Goal: Task Accomplishment & Management: Use online tool/utility

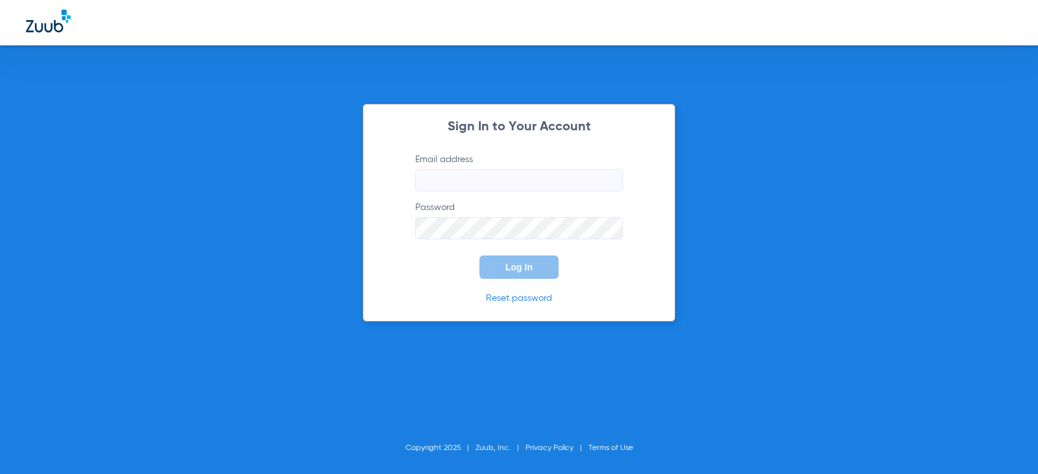
drag, startPoint x: 482, startPoint y: 169, endPoint x: 481, endPoint y: 178, distance: 9.8
click at [481, 177] on label "Email address" at bounding box center [519, 172] width 208 height 38
click at [481, 177] on input "Email address" at bounding box center [519, 180] width 208 height 22
type input "[EMAIL_ADDRESS][DOMAIN_NAME]"
click at [479, 256] on button "Log In" at bounding box center [518, 267] width 79 height 23
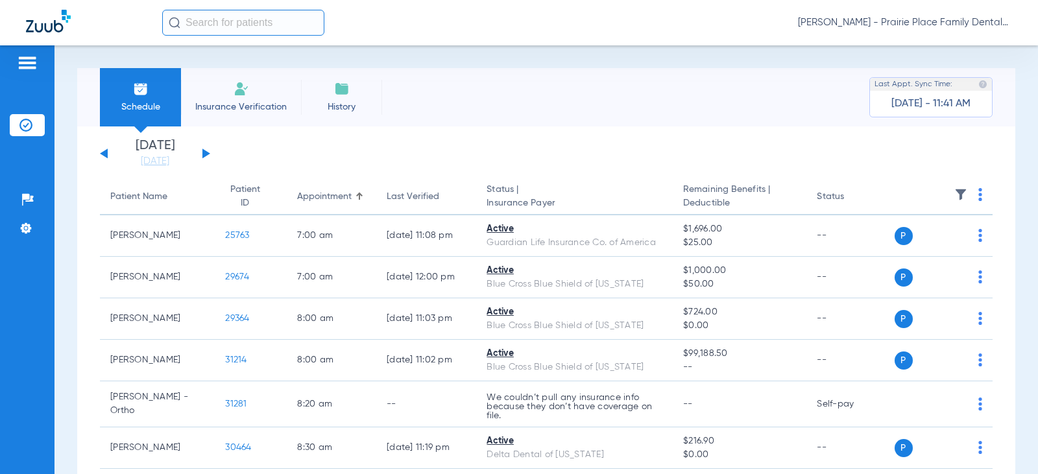
click at [208, 154] on button at bounding box center [206, 154] width 8 height 10
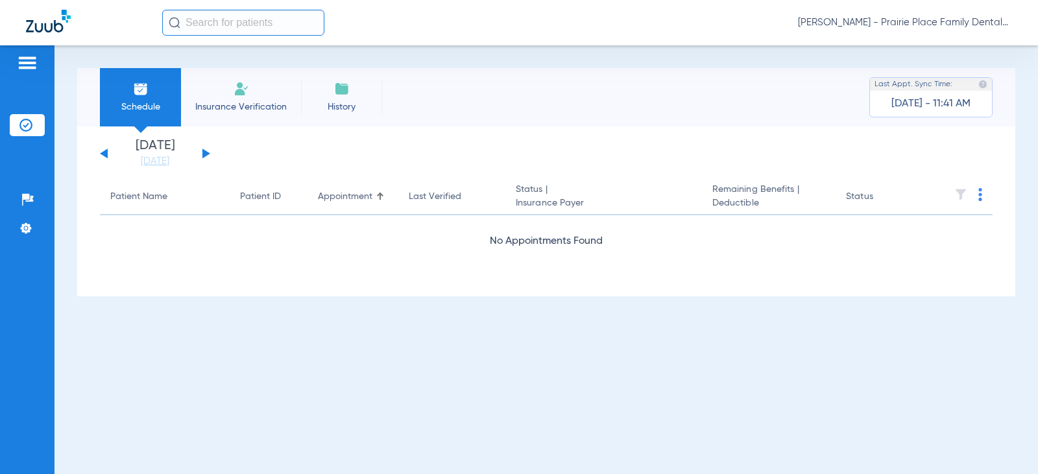
click at [208, 154] on button at bounding box center [206, 154] width 8 height 10
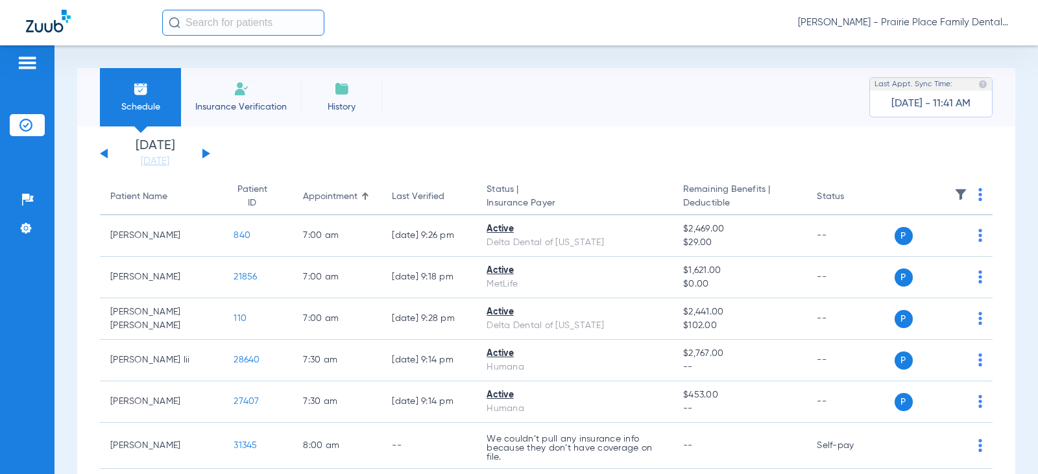
click at [208, 154] on button at bounding box center [206, 154] width 8 height 10
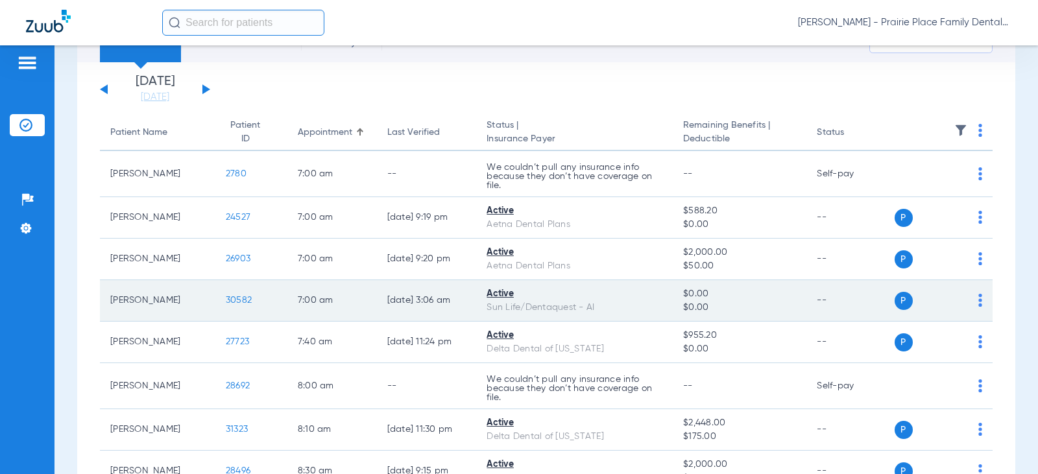
scroll to position [260, 0]
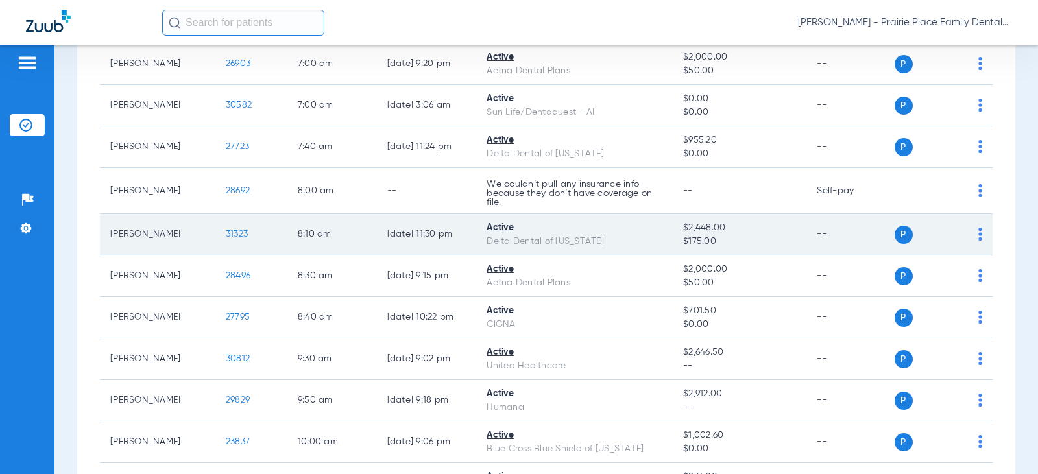
click at [233, 235] on span "31323" at bounding box center [237, 234] width 22 height 9
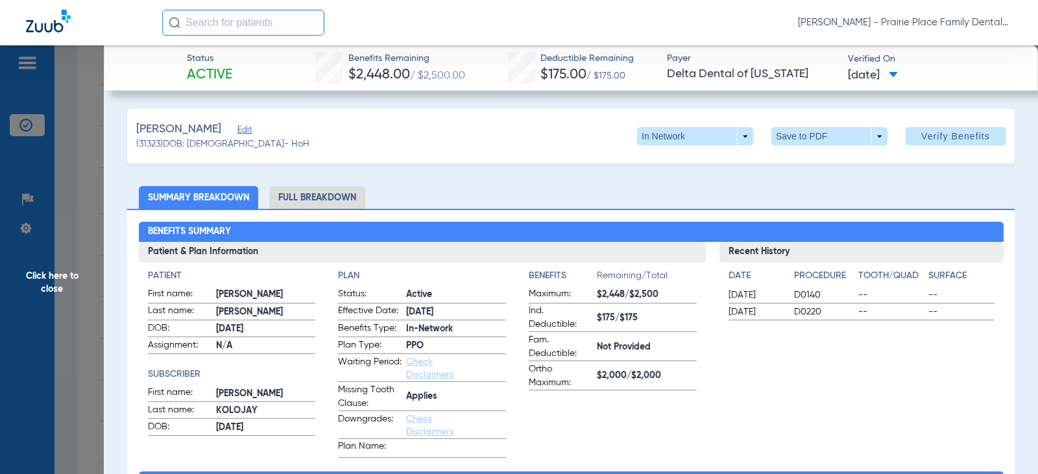
click at [324, 197] on li "Full Breakdown" at bounding box center [317, 197] width 96 height 23
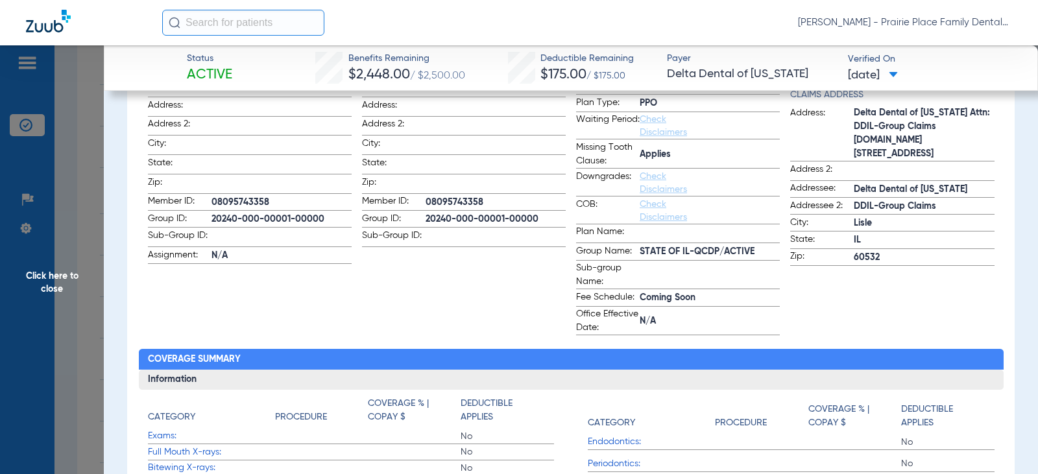
click at [60, 274] on span "Click here to close" at bounding box center [52, 282] width 104 height 474
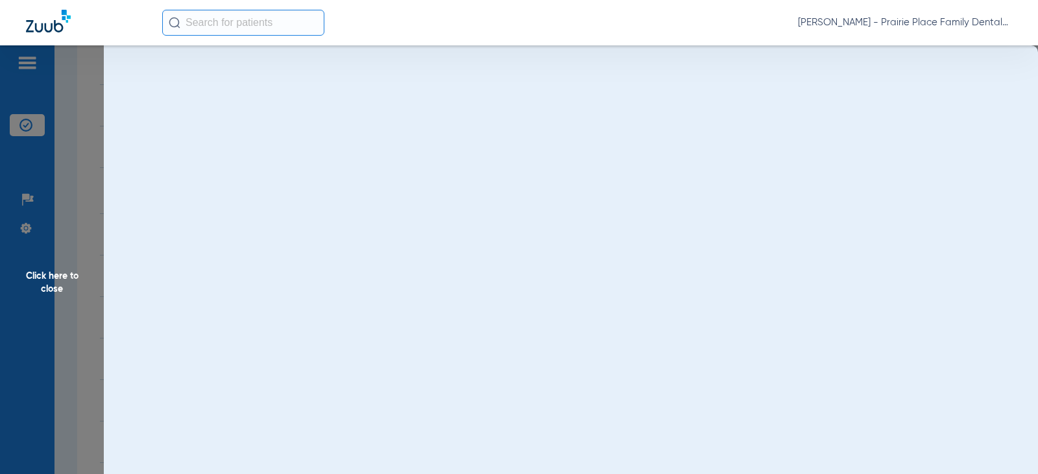
scroll to position [0, 0]
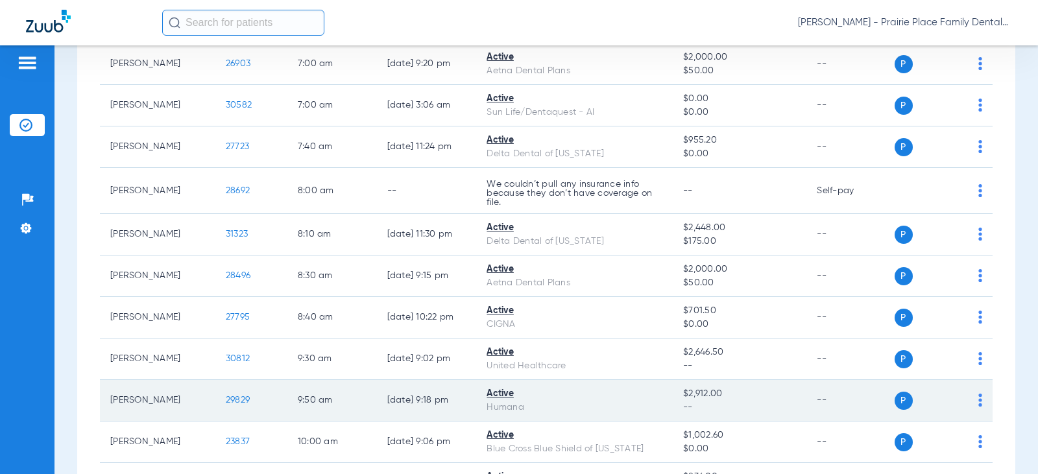
click at [239, 402] on span "29829" at bounding box center [238, 400] width 24 height 9
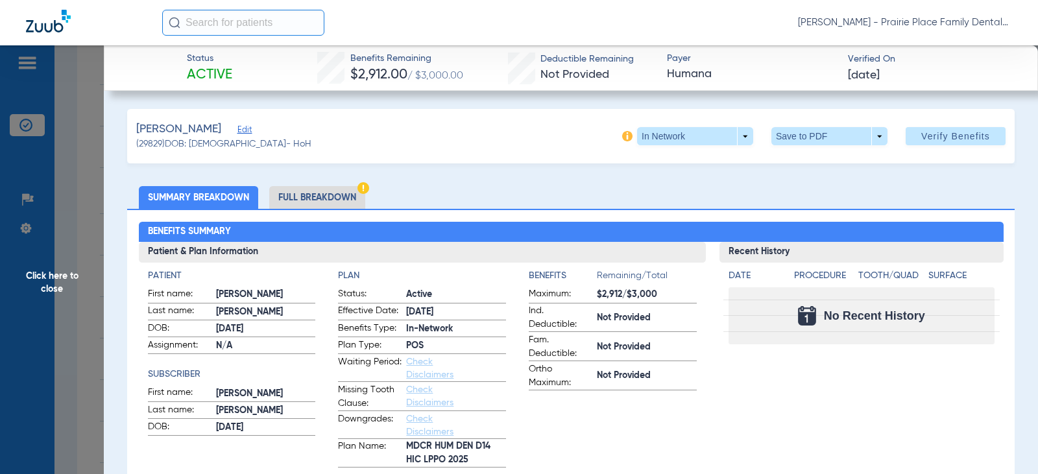
click at [331, 199] on li "Full Breakdown" at bounding box center [317, 197] width 96 height 23
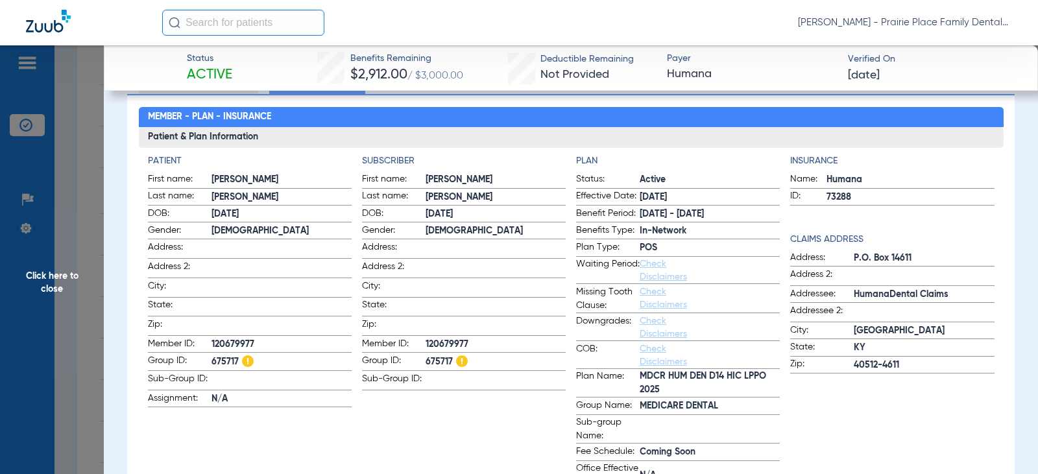
scroll to position [130, 0]
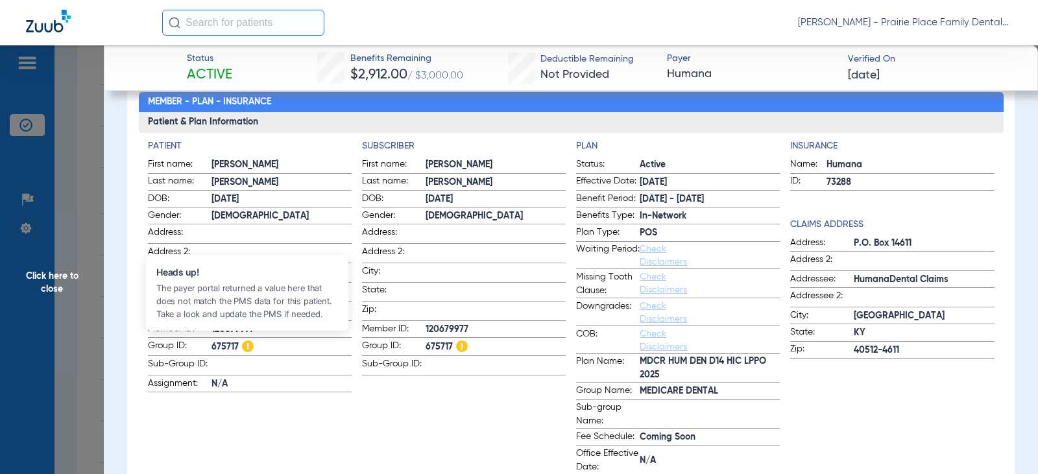
click at [245, 347] on img at bounding box center [248, 347] width 12 height 12
click at [247, 341] on img at bounding box center [248, 347] width 12 height 12
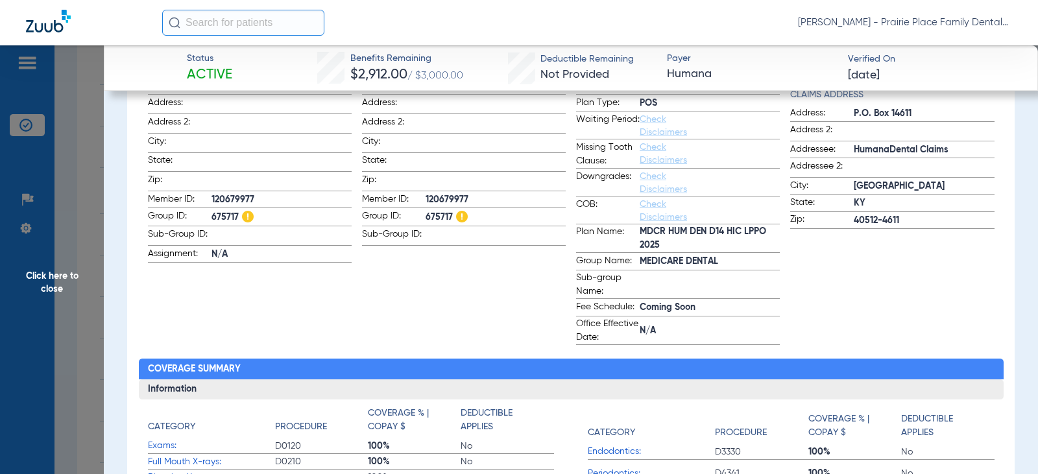
scroll to position [519, 0]
